Goal: Find specific page/section: Find specific page/section

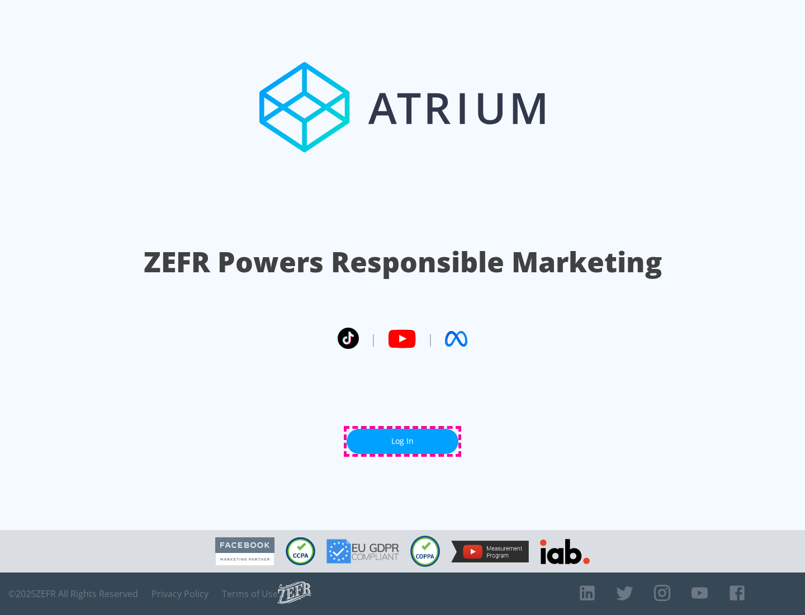
click at [402, 441] on link "Log In" at bounding box center [402, 441] width 112 height 25
